Goal: Navigation & Orientation: Find specific page/section

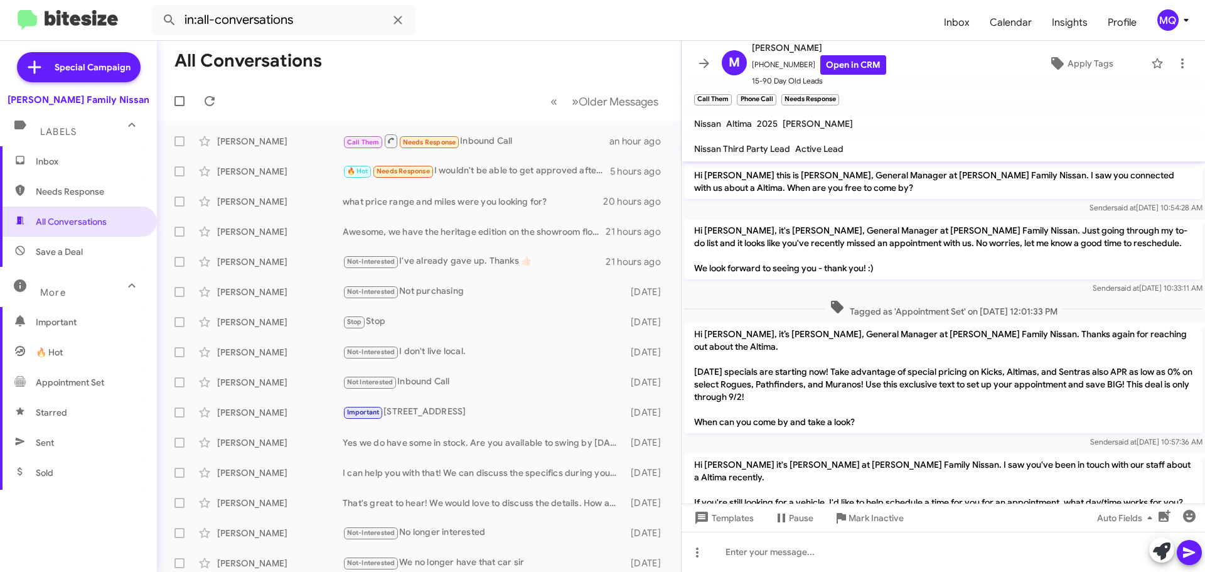
click at [49, 262] on span "Save a Deal" at bounding box center [78, 252] width 157 height 30
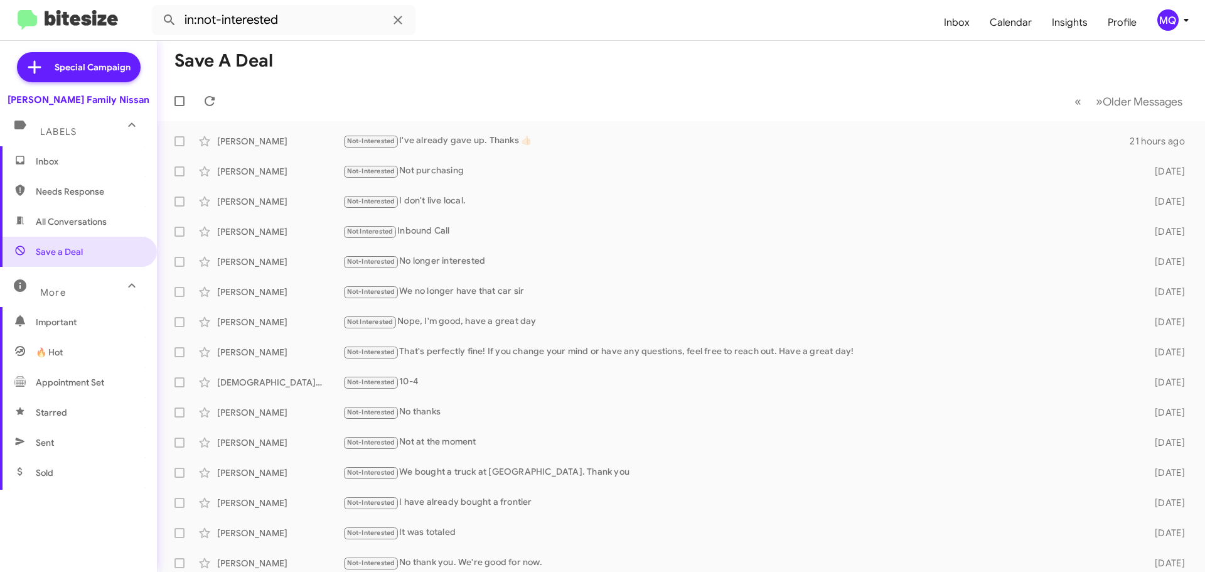
click at [76, 187] on span "Needs Response" at bounding box center [89, 191] width 107 height 13
type input "in:needs-response"
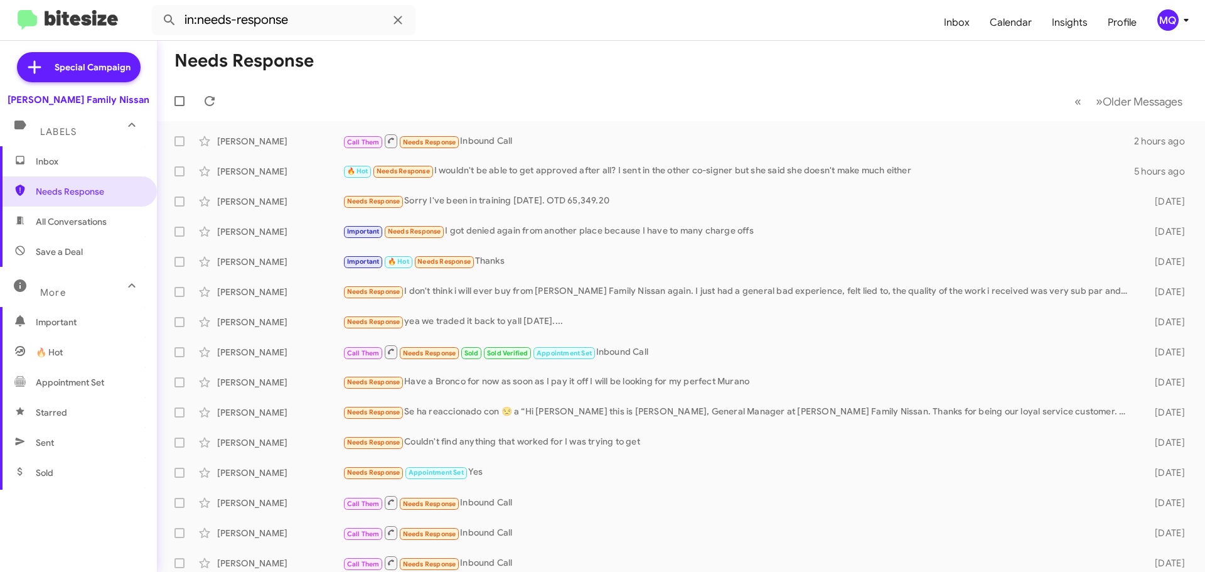
click at [70, 166] on span "Inbox" at bounding box center [89, 161] width 107 height 13
